Goal: Navigation & Orientation: Find specific page/section

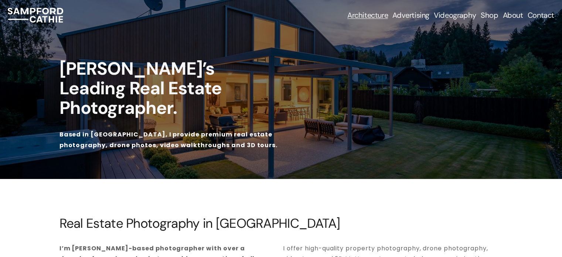
click at [515, 14] on link "About" at bounding box center [512, 15] width 20 height 10
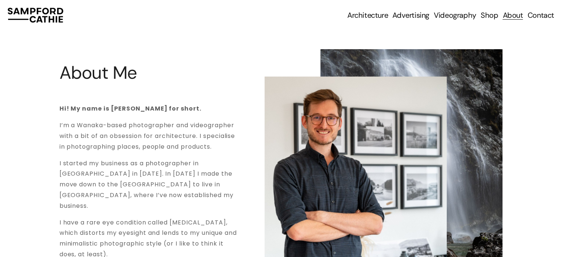
click at [0, 0] on span "Real Estate Photography" at bounding box center [0, 0] width 0 height 0
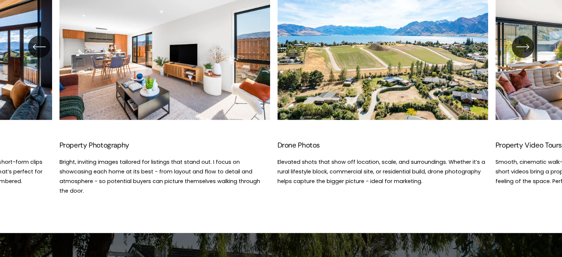
scroll to position [1361, 0]
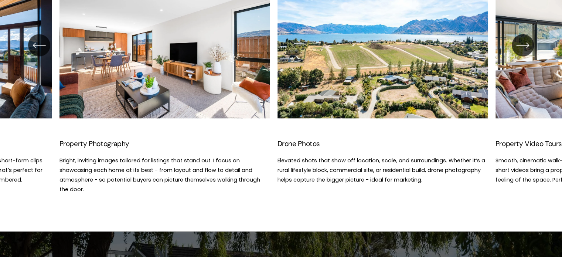
click at [520, 49] on icon "\a \a \a Next\a \a" at bounding box center [522, 44] width 13 height 13
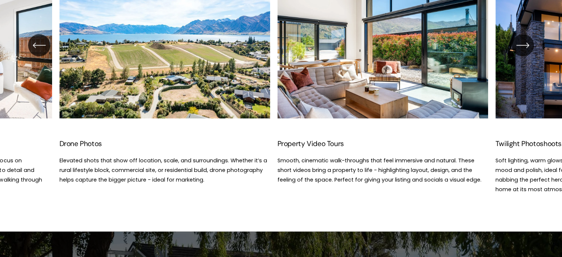
click at [525, 48] on icon "\a \a \a Next\a \a" at bounding box center [522, 44] width 13 height 13
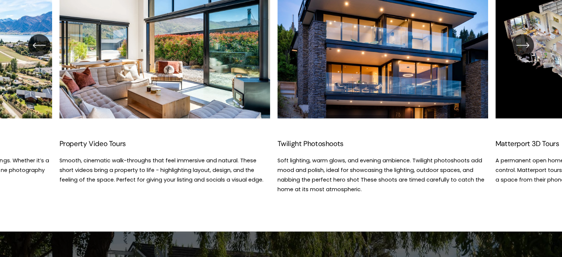
click at [525, 48] on icon "\a \a \a Next\a \a" at bounding box center [522, 44] width 13 height 13
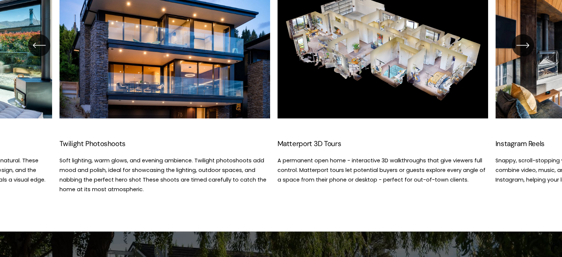
click at [523, 48] on icon "\a \a \a Next\a \a" at bounding box center [522, 44] width 13 height 13
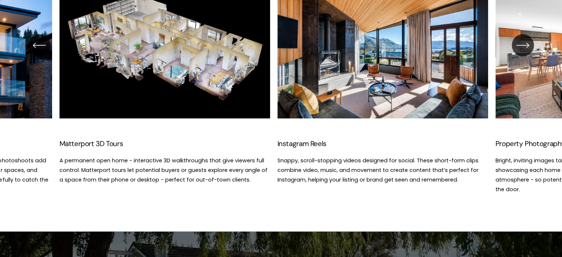
click at [523, 48] on icon "\a \a \a Next\a \a" at bounding box center [522, 44] width 13 height 13
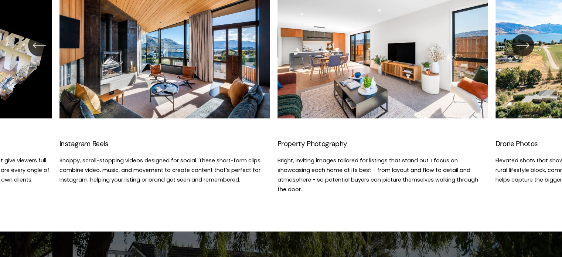
click at [523, 48] on icon "\a \a \a Next\a \a" at bounding box center [522, 44] width 13 height 13
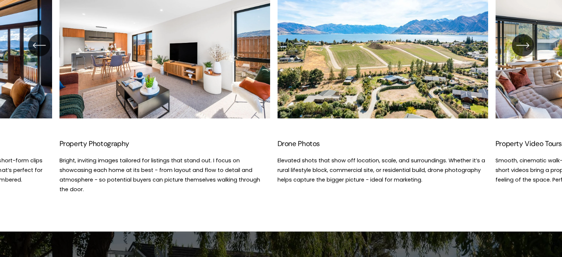
click at [523, 48] on icon "\a \a \a Next\a \a" at bounding box center [522, 44] width 13 height 13
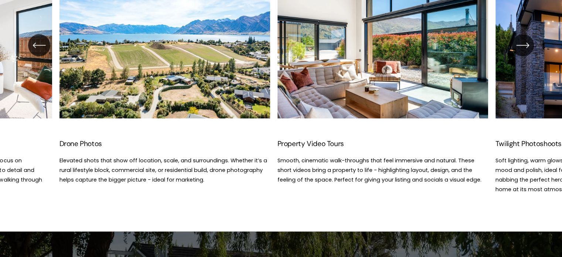
click at [523, 48] on icon "\a \a \a Next\a \a" at bounding box center [522, 44] width 13 height 13
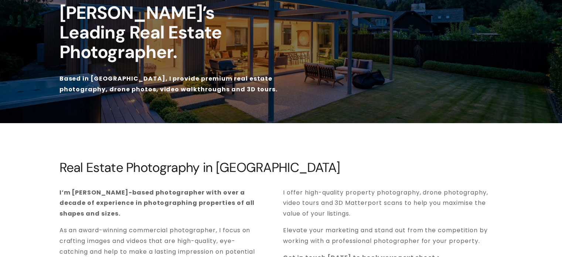
scroll to position [61, 0]
